Goal: Transaction & Acquisition: Book appointment/travel/reservation

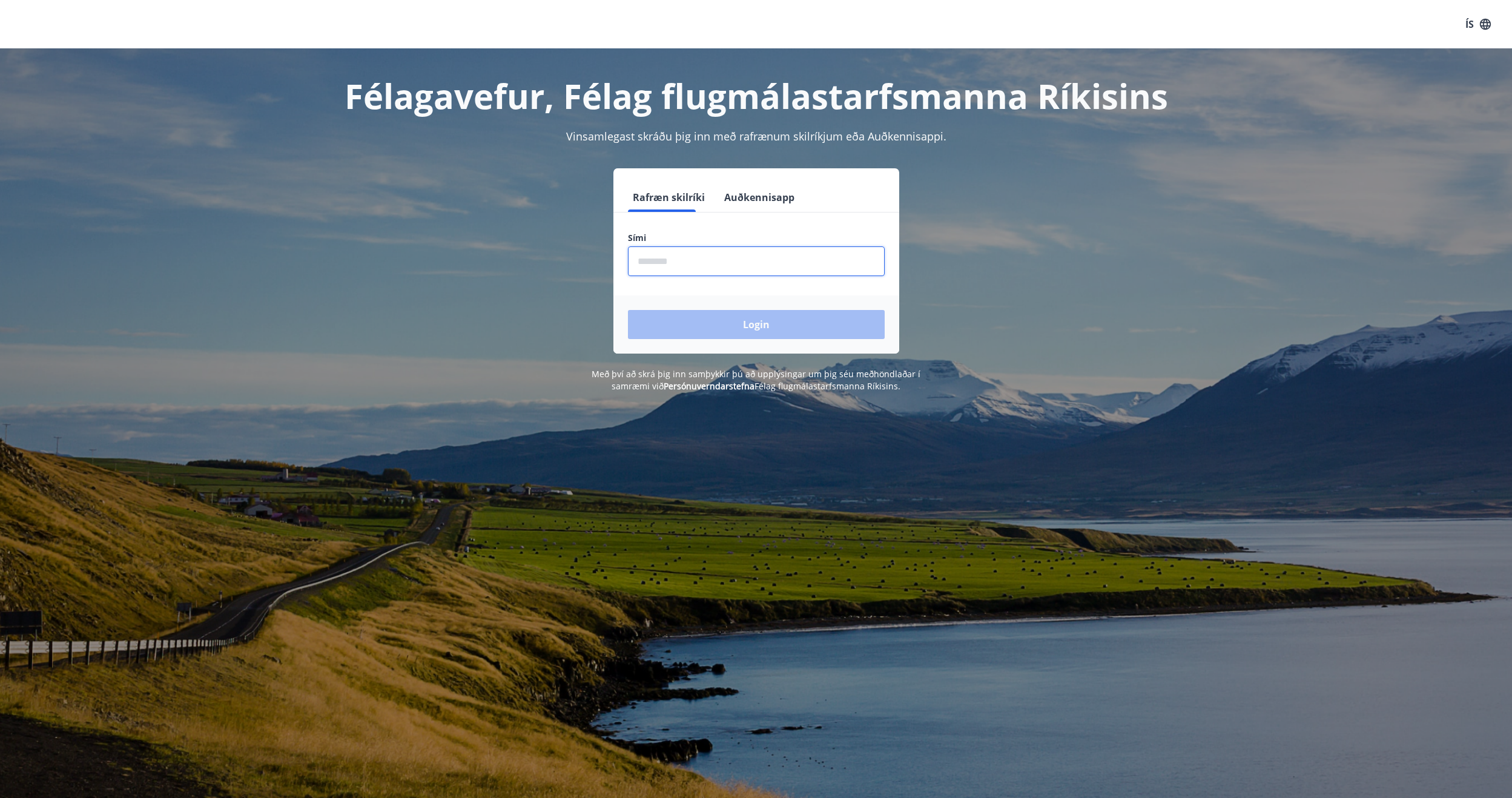
click at [692, 265] on input "phone" at bounding box center [757, 261] width 257 height 30
type input "********"
click at [628, 310] on button "Login" at bounding box center [757, 324] width 257 height 29
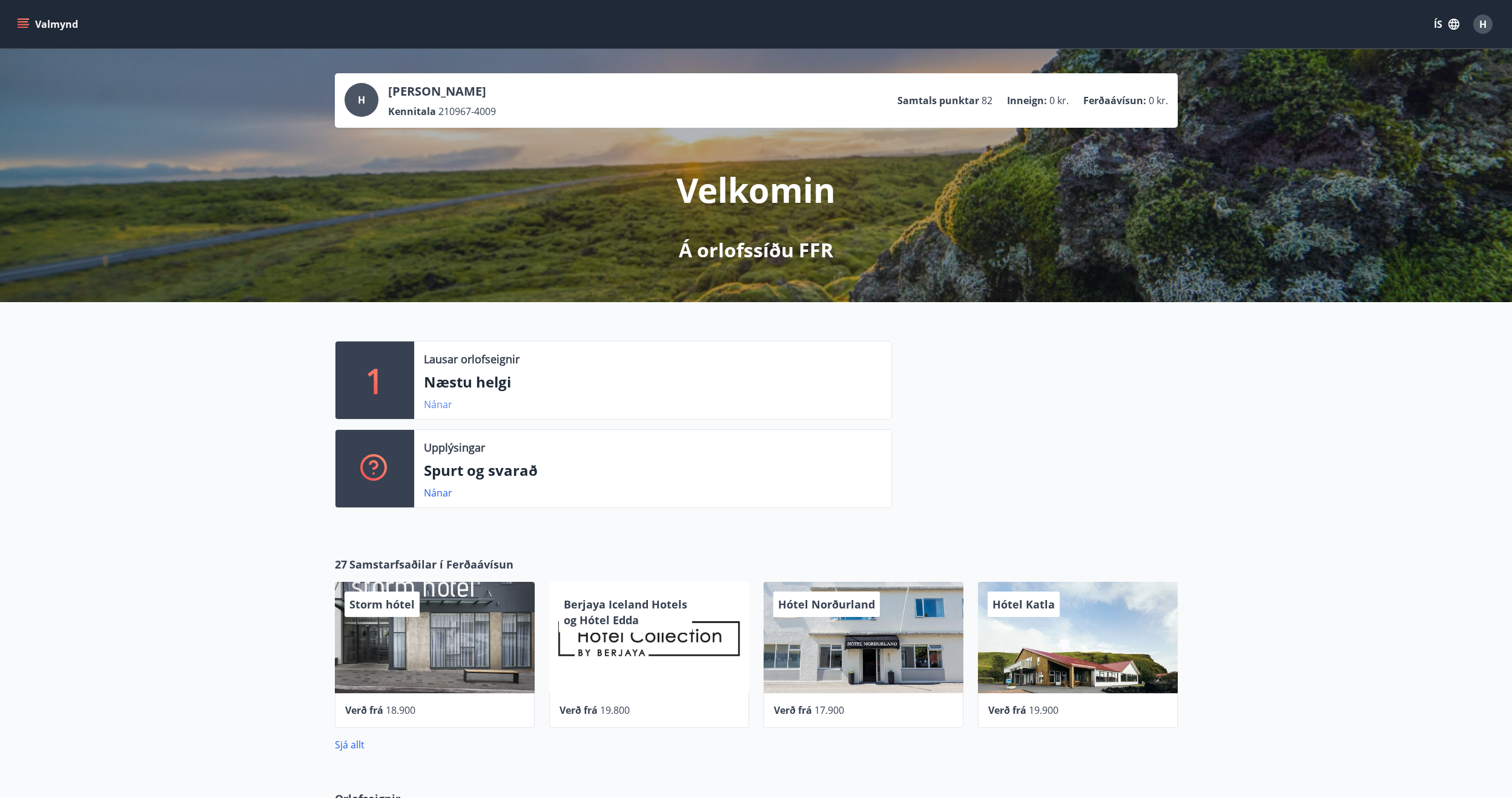
click at [444, 403] on link "Nánar" at bounding box center [438, 405] width 29 height 13
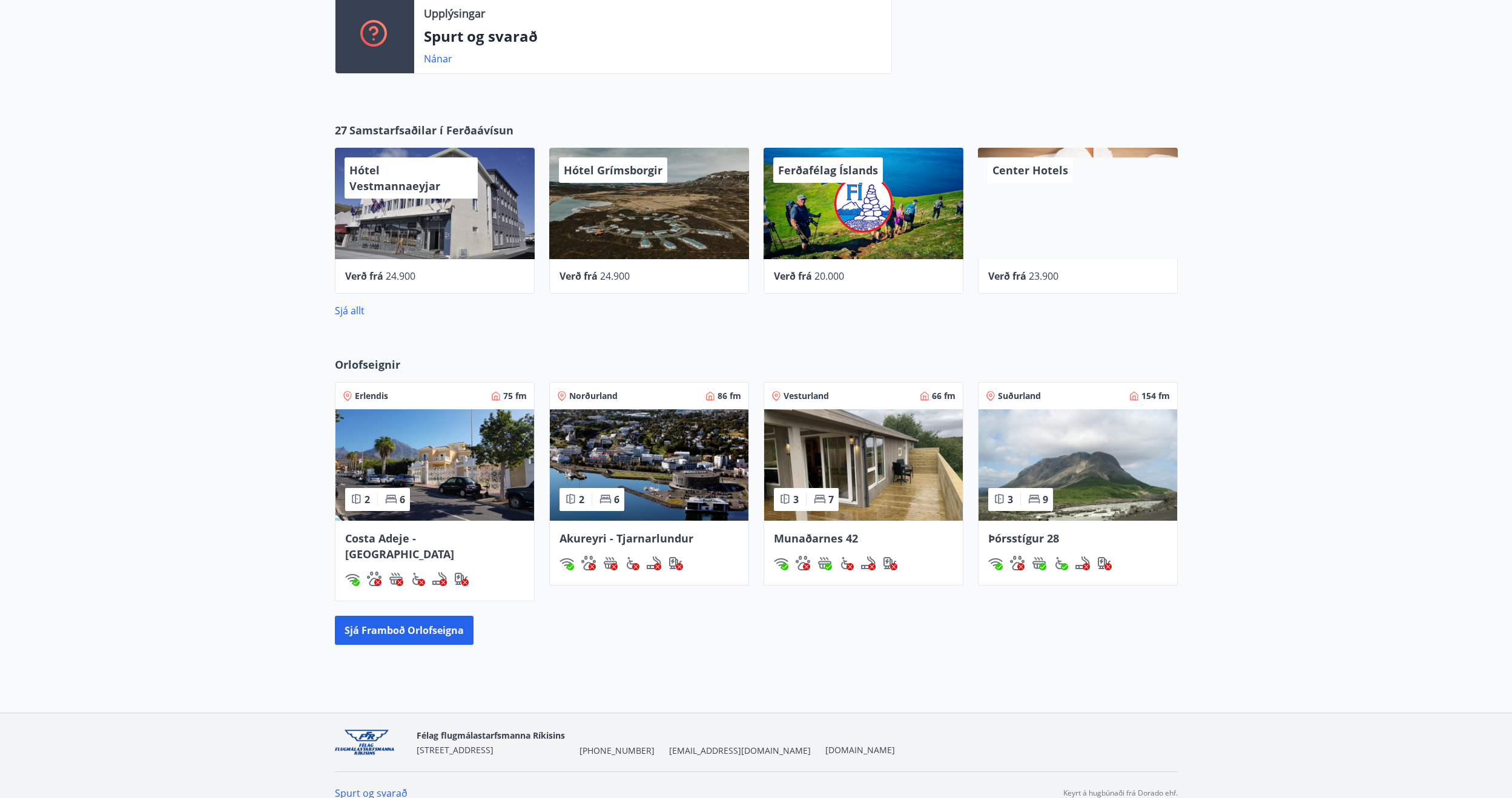
scroll to position [435, 0]
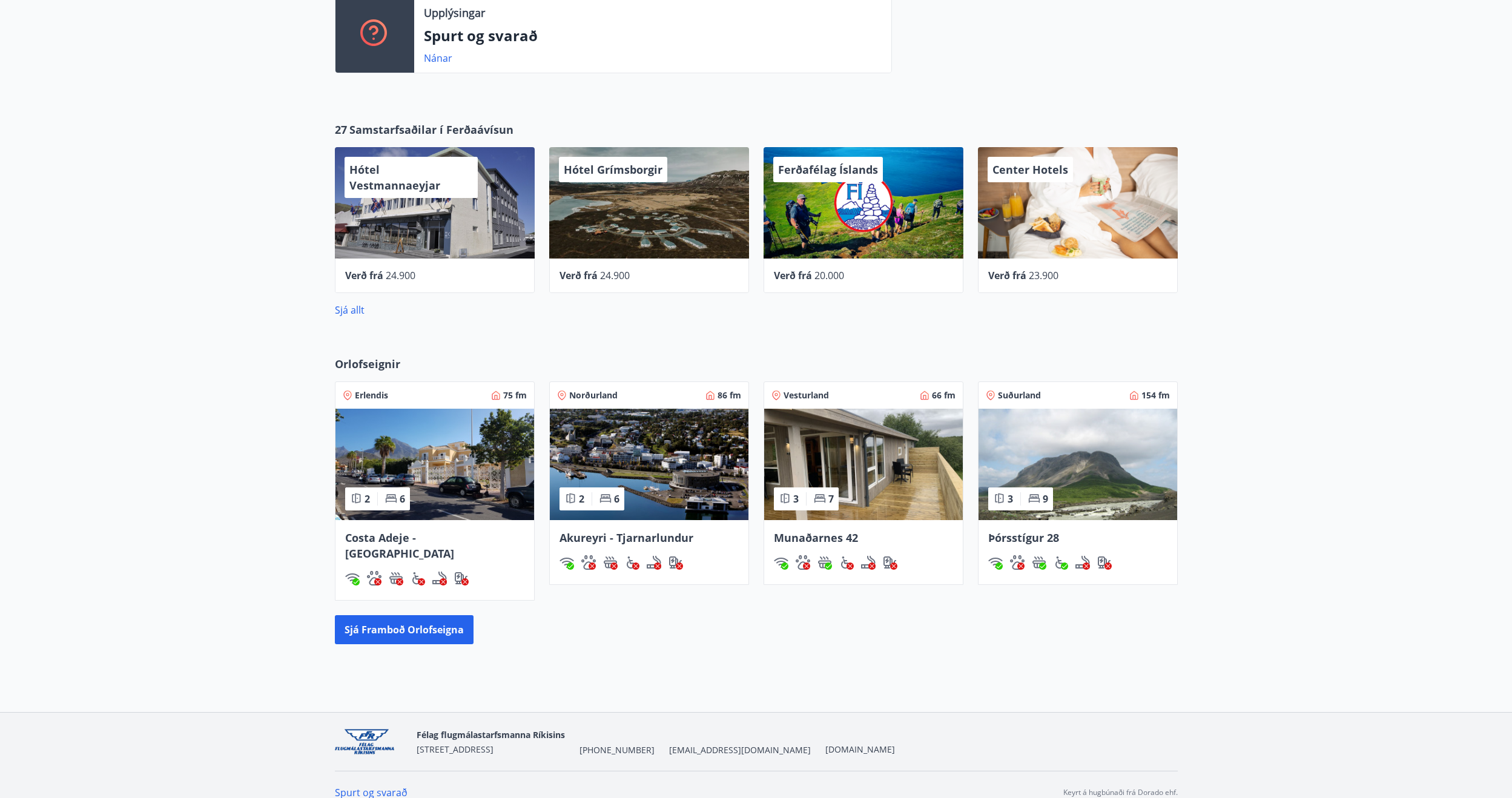
click at [1052, 463] on img at bounding box center [1078, 464] width 198 height 111
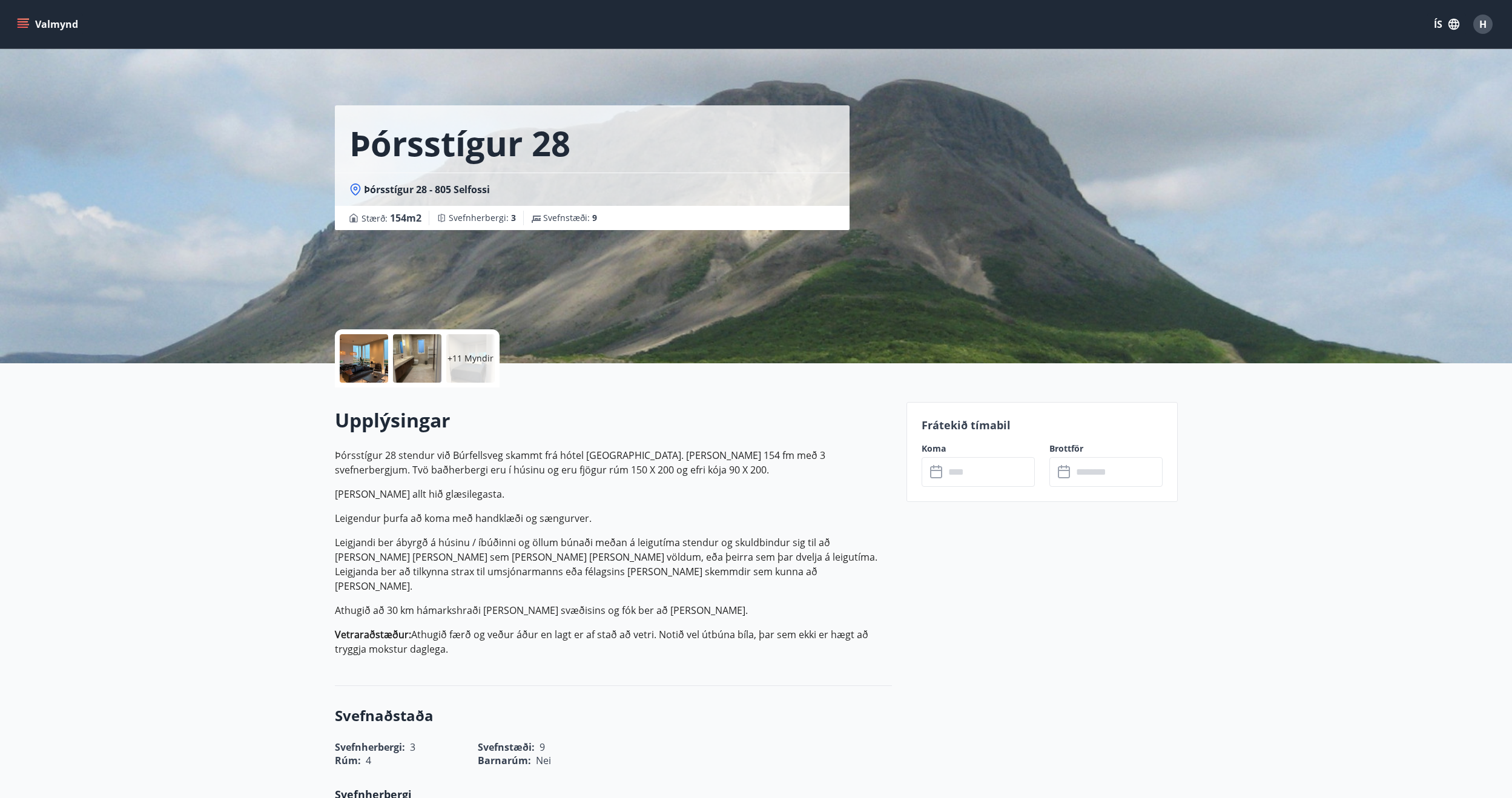
click at [447, 189] on span "Þórsstígur 28 - 805 Selfossi" at bounding box center [427, 189] width 126 height 13
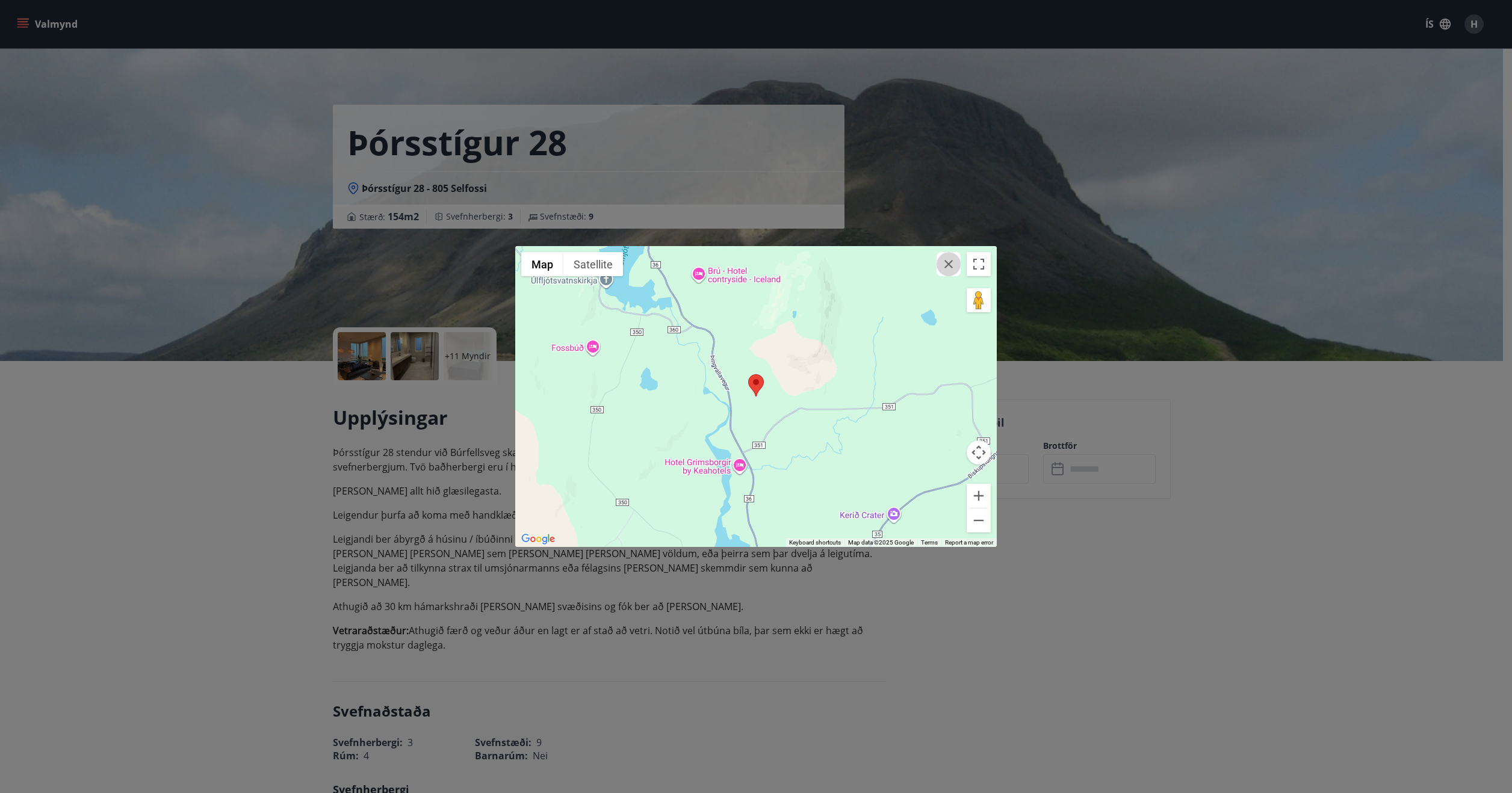
click at [950, 269] on icon "button" at bounding box center [949, 264] width 15 height 15
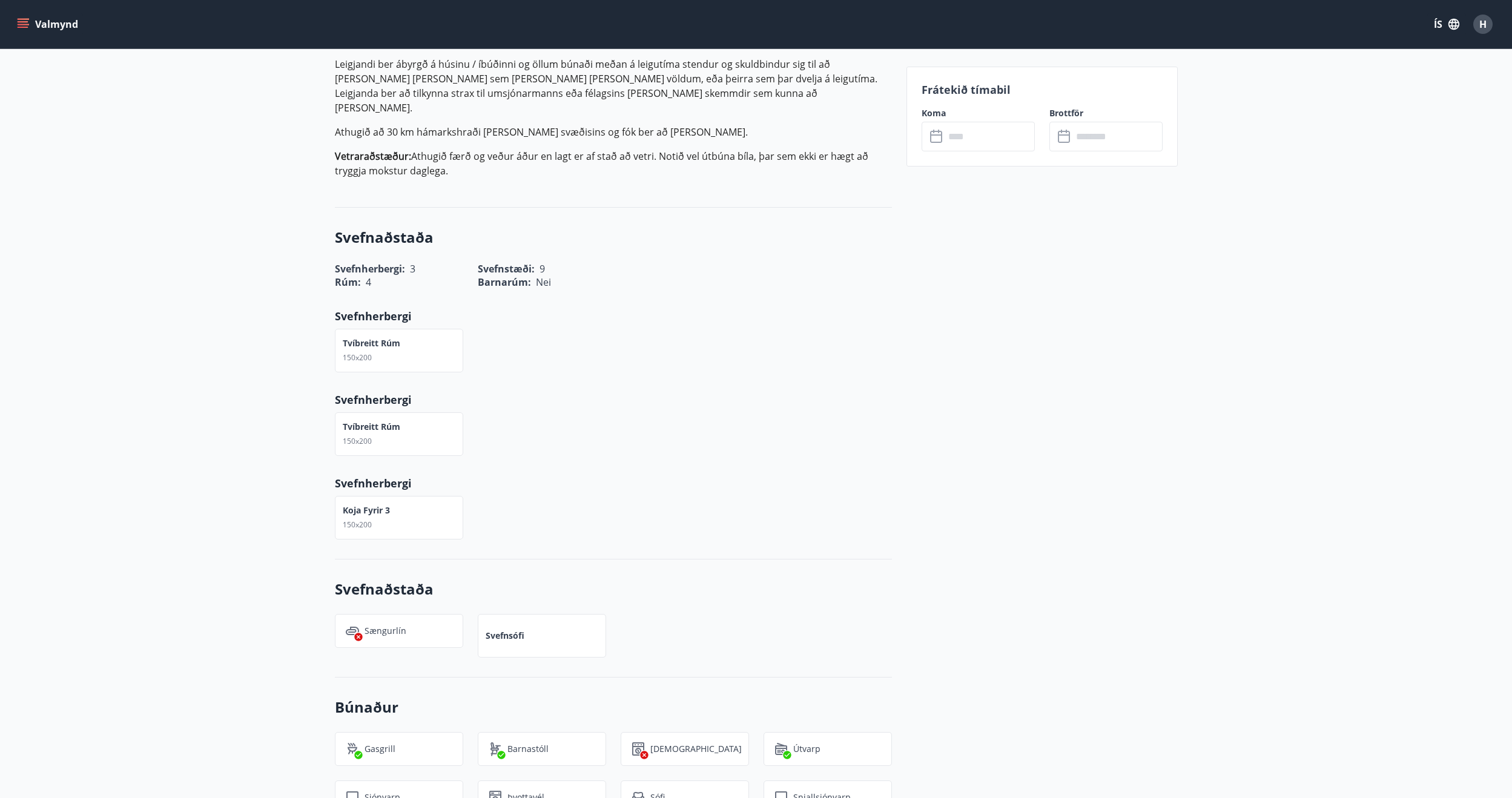
scroll to position [479, 0]
click at [1008, 89] on p "Frátekið tímabil" at bounding box center [1042, 89] width 241 height 16
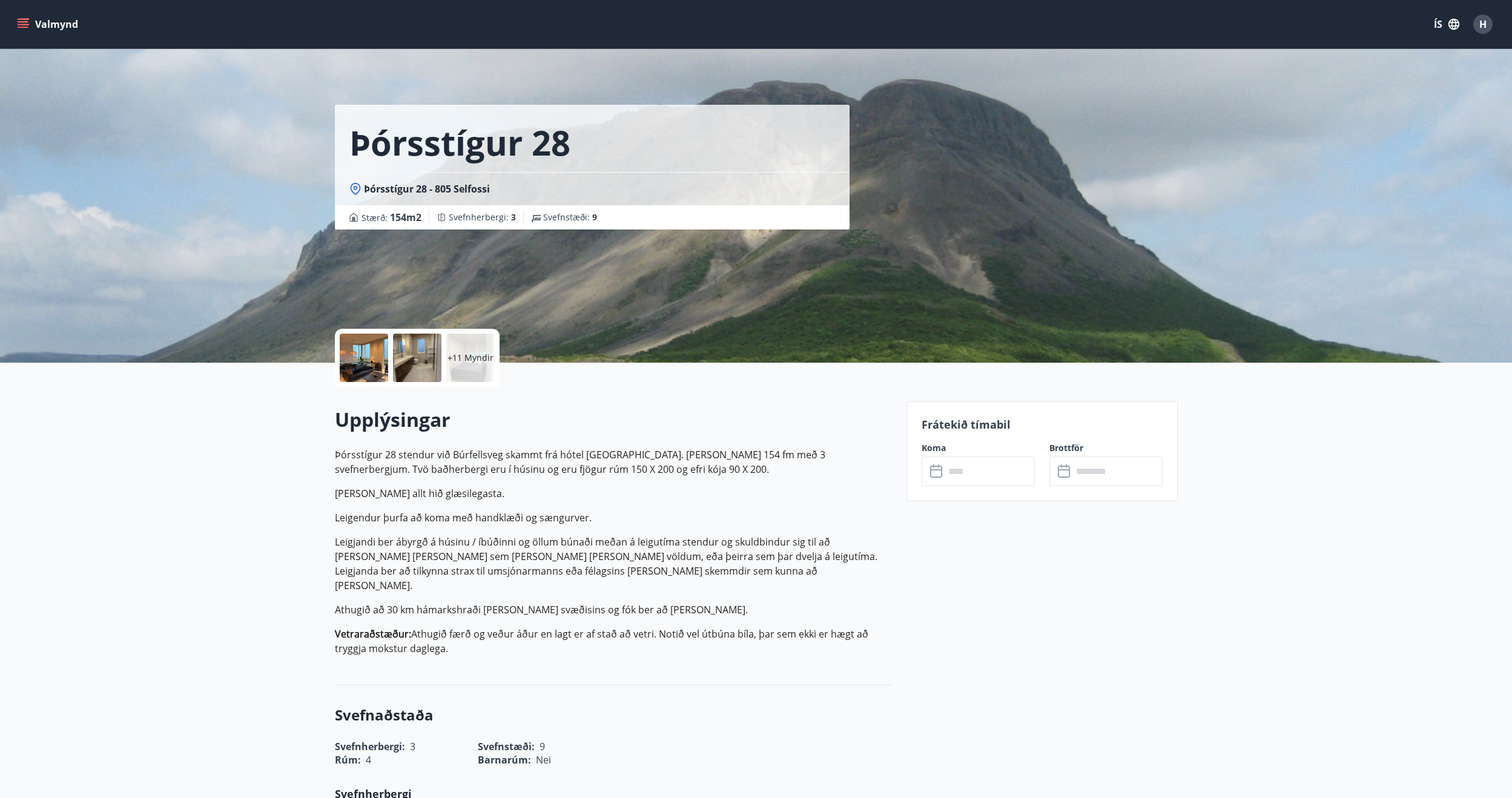
scroll to position [0, 0]
click at [444, 128] on h1 "Þórsstígur 28" at bounding box center [460, 143] width 221 height 46
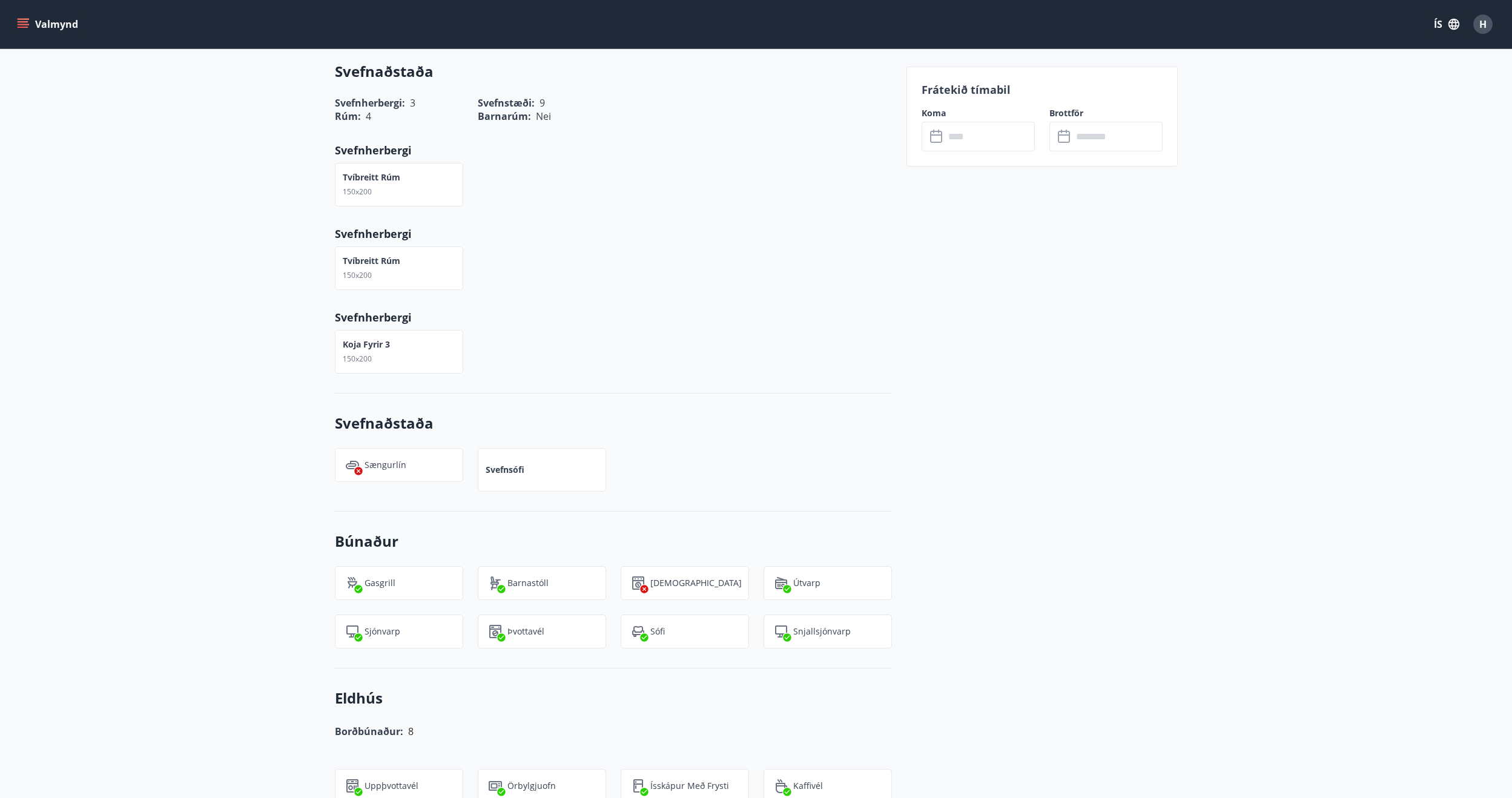
scroll to position [643, 0]
click at [945, 138] on input "text" at bounding box center [990, 136] width 90 height 30
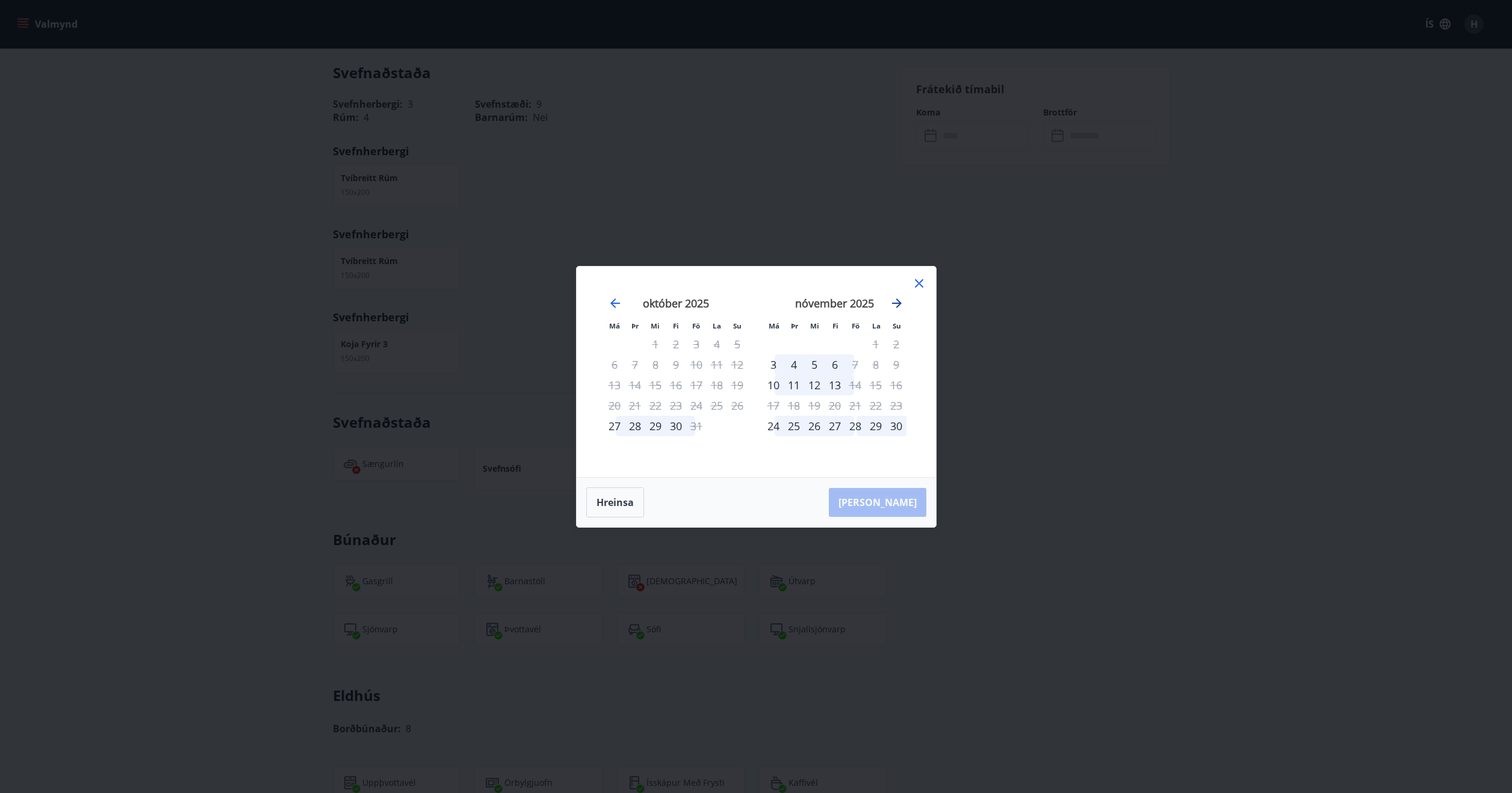
click at [900, 301] on icon "Move forward to switch to the next month." at bounding box center [897, 303] width 10 height 10
click at [610, 301] on icon "Move backward to switch to the previous month." at bounding box center [615, 303] width 15 height 15
click at [851, 424] on div "28" at bounding box center [856, 426] width 21 height 21
click at [809, 481] on div "[PERSON_NAME]" at bounding box center [756, 503] width 359 height 50
click at [900, 424] on div "30" at bounding box center [896, 426] width 21 height 21
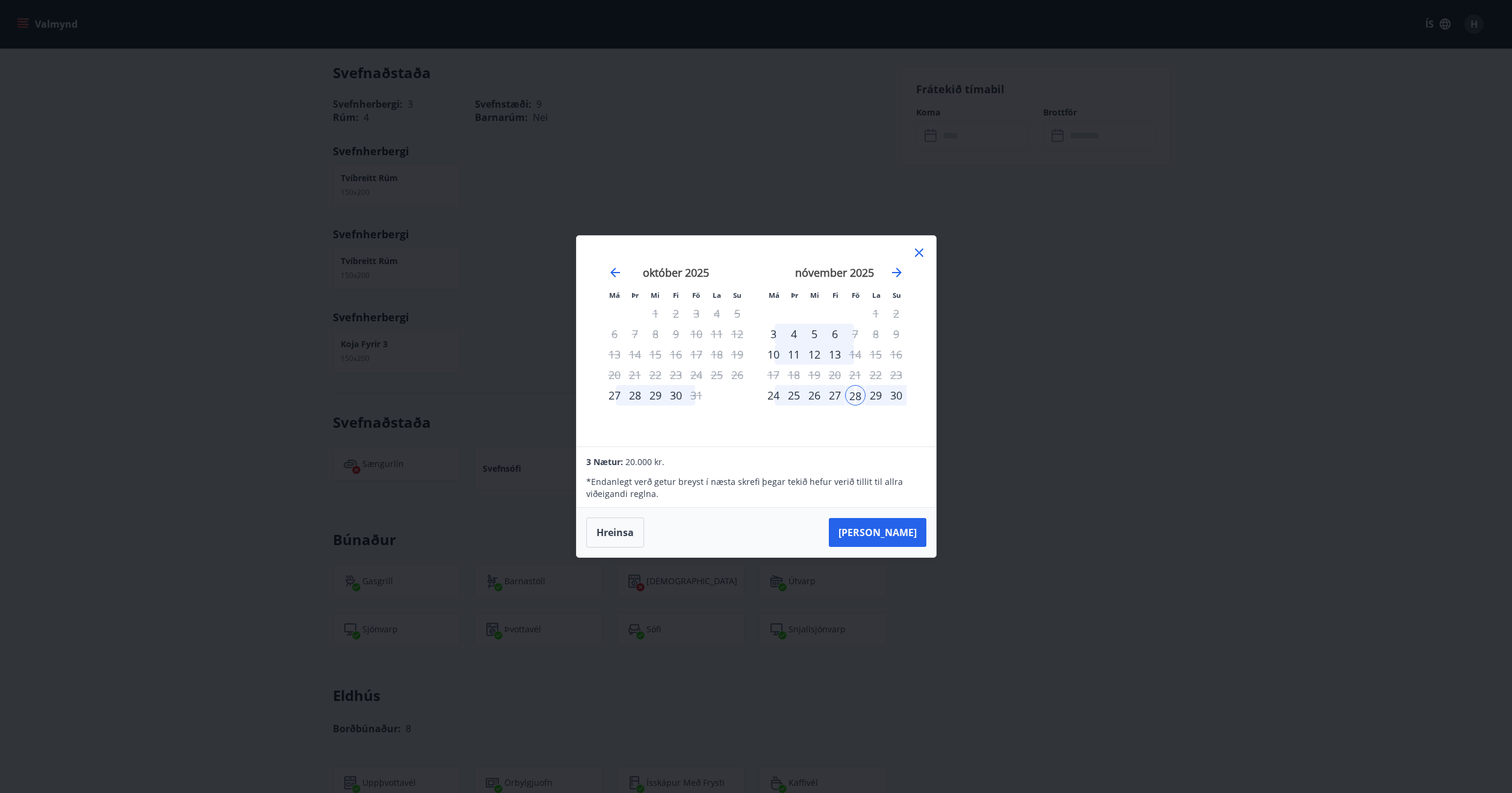
click at [900, 397] on div "30" at bounding box center [896, 396] width 21 height 21
click at [894, 271] on icon "Move forward to switch to the next month." at bounding box center [897, 273] width 15 height 15
click at [922, 247] on icon at bounding box center [919, 253] width 15 height 15
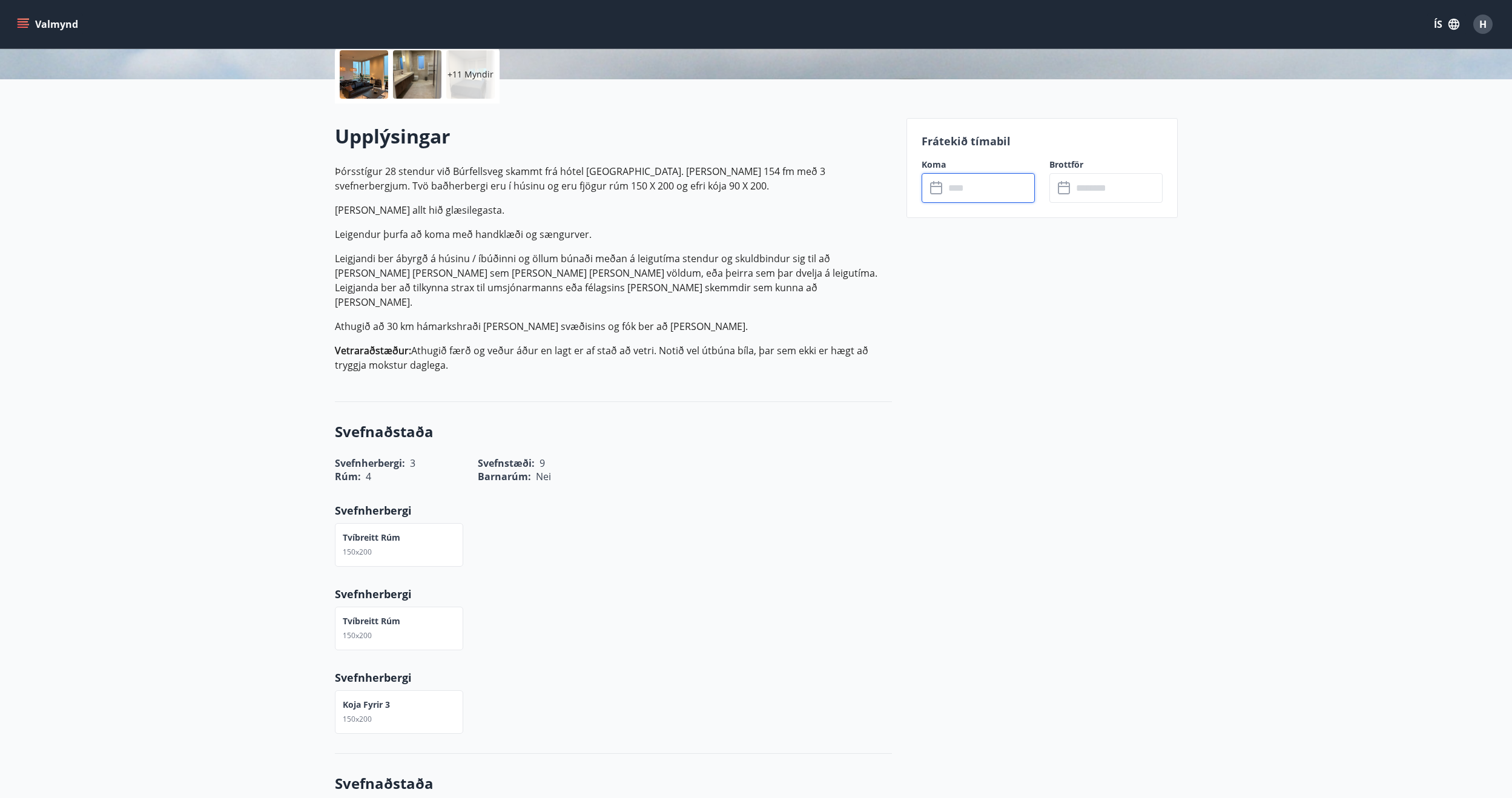
scroll to position [284, 0]
